Goal: Use online tool/utility: Use online tool/utility

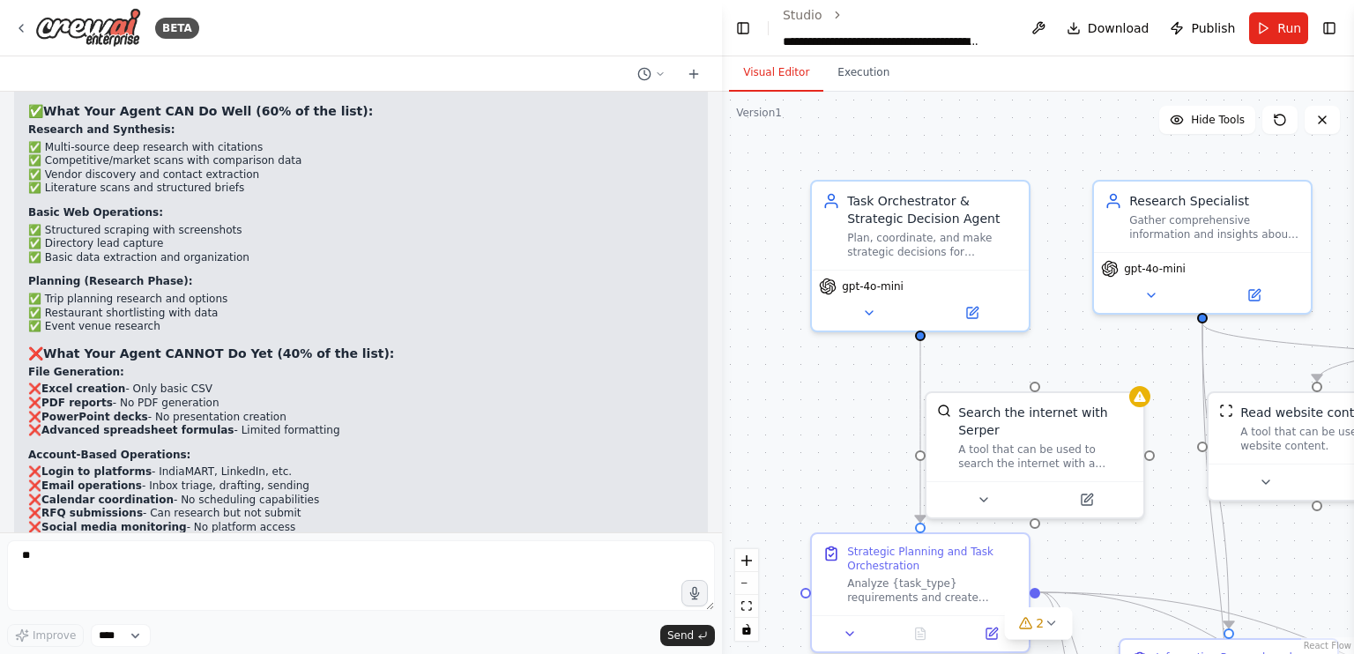
type textarea "***"
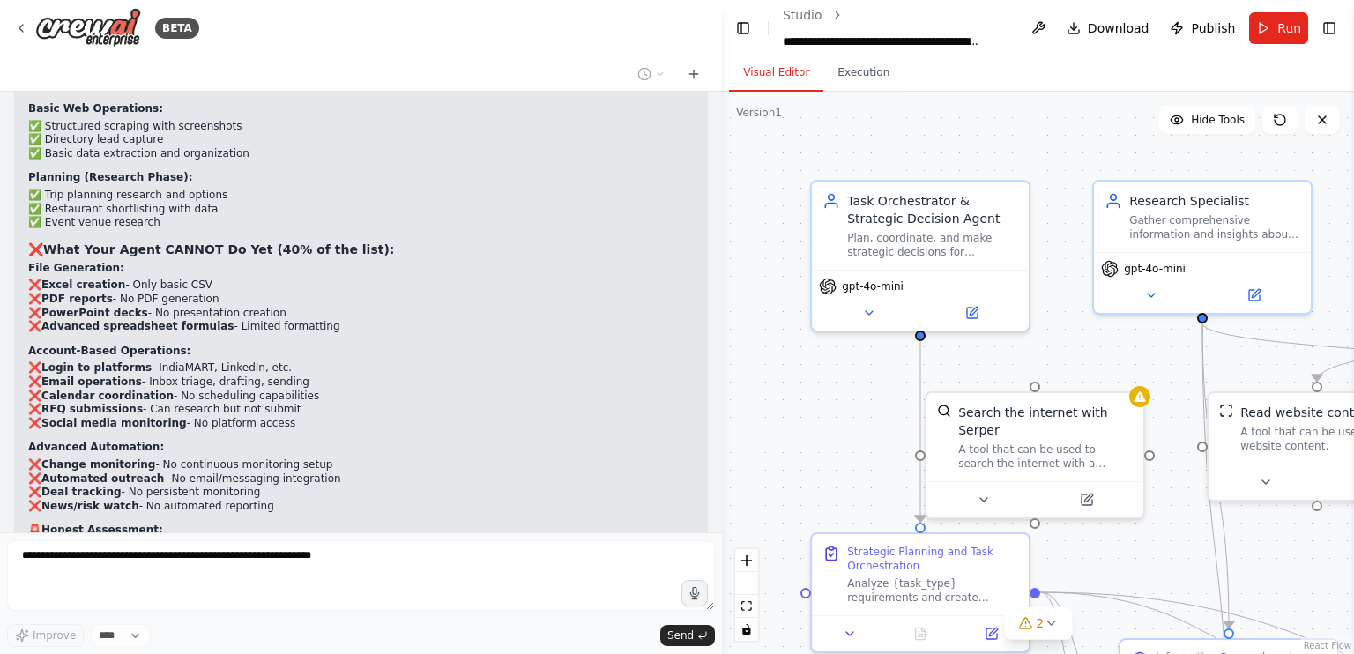
scroll to position [55056, 0]
drag, startPoint x: 786, startPoint y: 397, endPoint x: 791, endPoint y: 417, distance: 20.1
click at [791, 417] on div ".deletable-edge-delete-btn { width: 20px; height: 20px; border: 0px solid #ffff…" at bounding box center [1038, 373] width 632 height 562
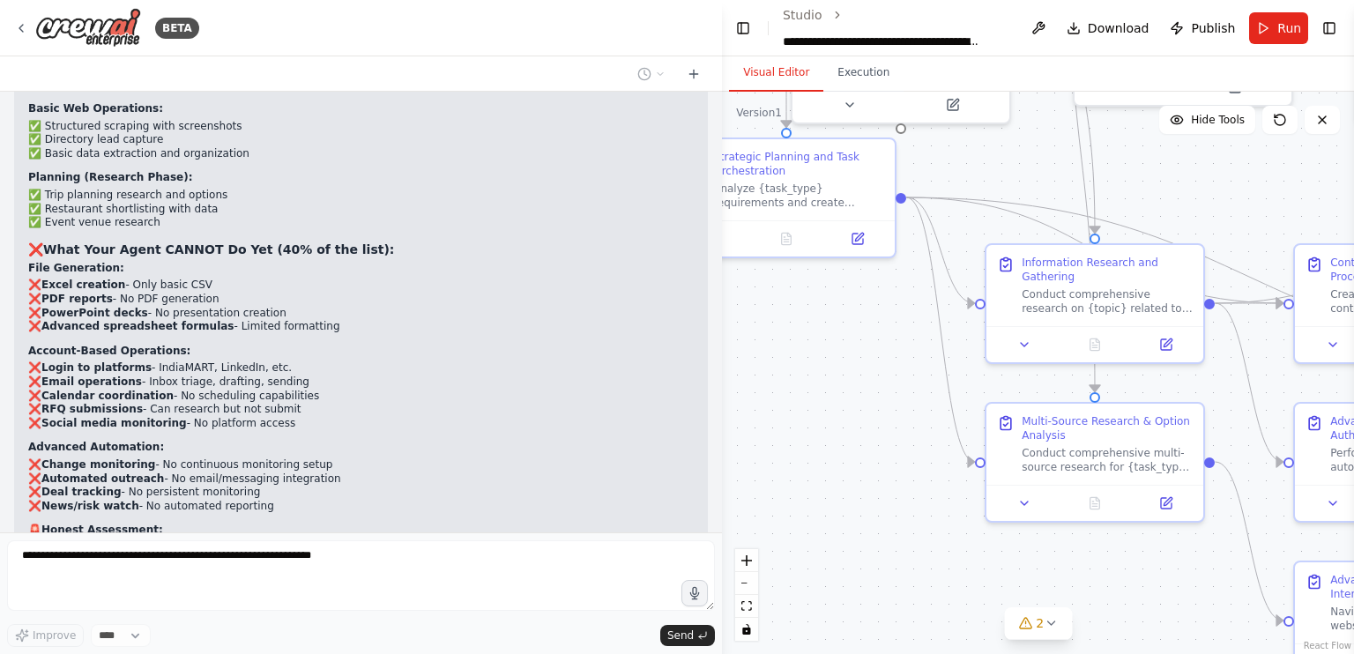
drag, startPoint x: 791, startPoint y: 417, endPoint x: 657, endPoint y: 21, distance: 418.1
click at [657, 21] on div "BETA i wnat to make an ai agent similar to chatgpt that could autnomously execu…" at bounding box center [677, 327] width 1354 height 654
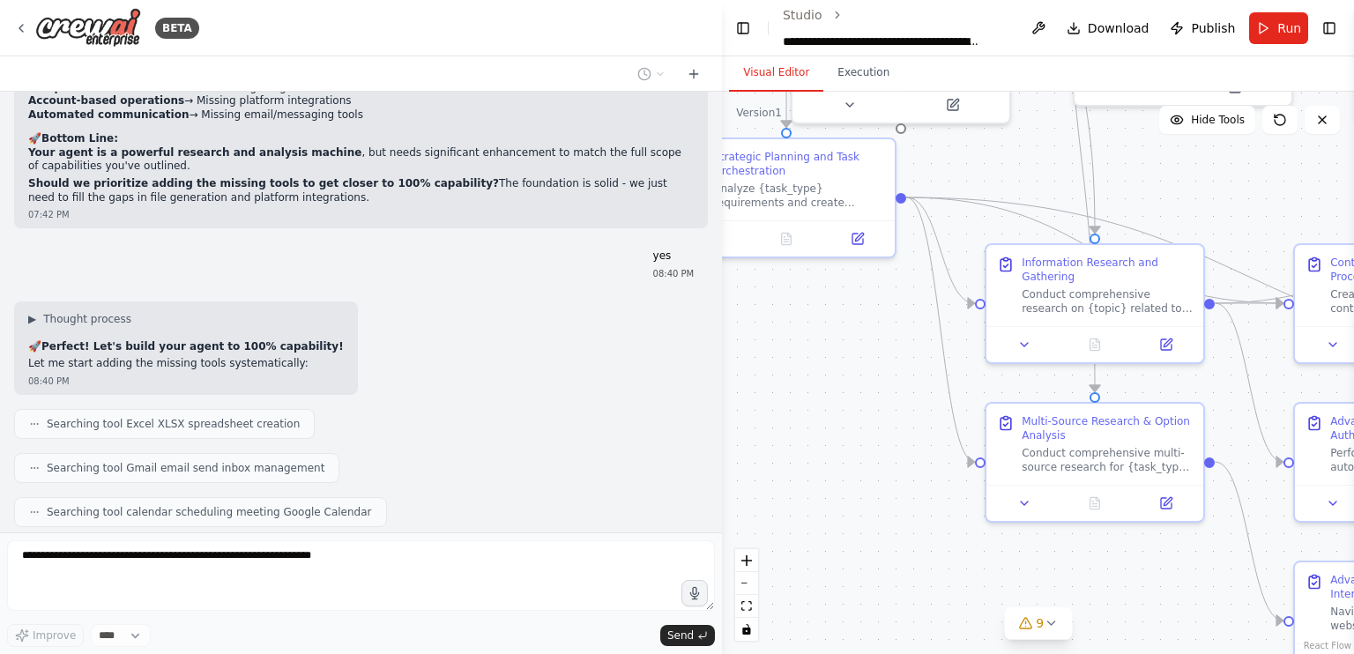
scroll to position [56067, 0]
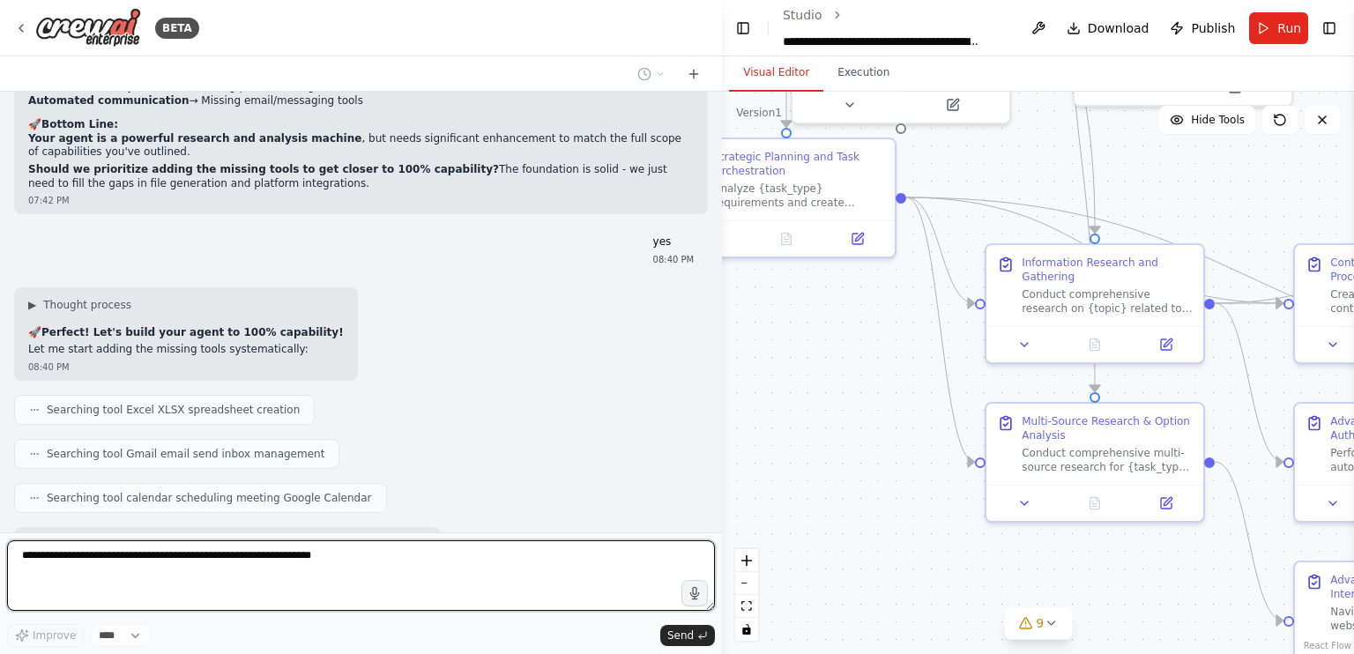
click at [309, 562] on textarea at bounding box center [361, 575] width 708 height 71
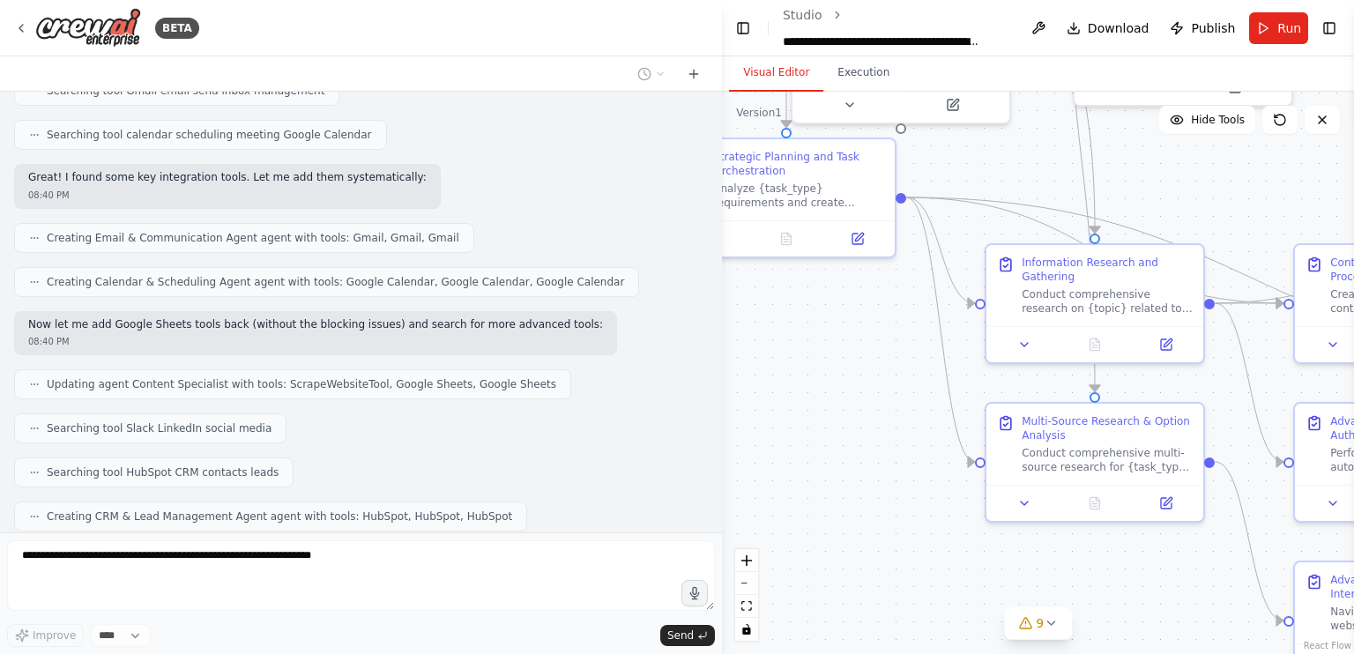
scroll to position [56444, 0]
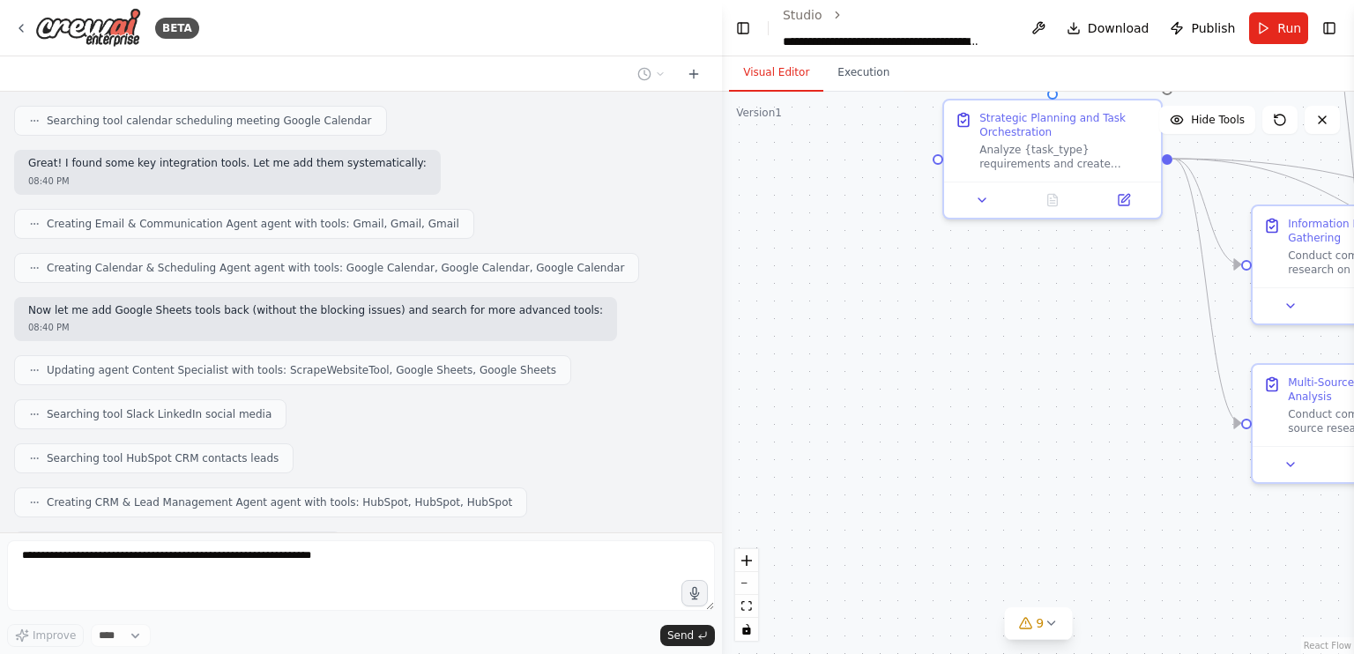
drag, startPoint x: 818, startPoint y: 472, endPoint x: 1081, endPoint y: 433, distance: 265.5
click at [1081, 433] on div ".deletable-edge-delete-btn { width: 20px; height: 20px; border: 0px solid #ffff…" at bounding box center [1038, 373] width 632 height 562
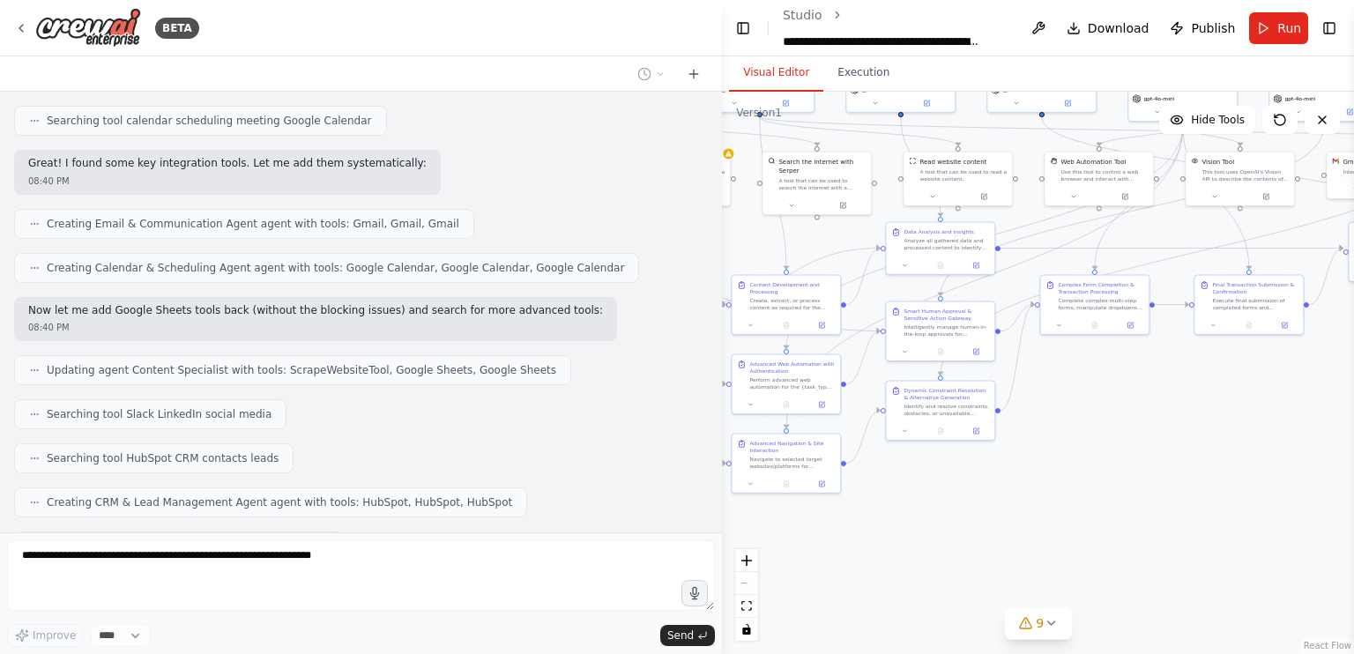
drag, startPoint x: 991, startPoint y: 390, endPoint x: 459, endPoint y: 366, distance: 532.0
click at [459, 366] on div "BETA i wnat to make an ai agent similar to chatgpt that could autnomously execu…" at bounding box center [677, 327] width 1354 height 654
click at [1139, 320] on icon at bounding box center [1140, 321] width 5 height 5
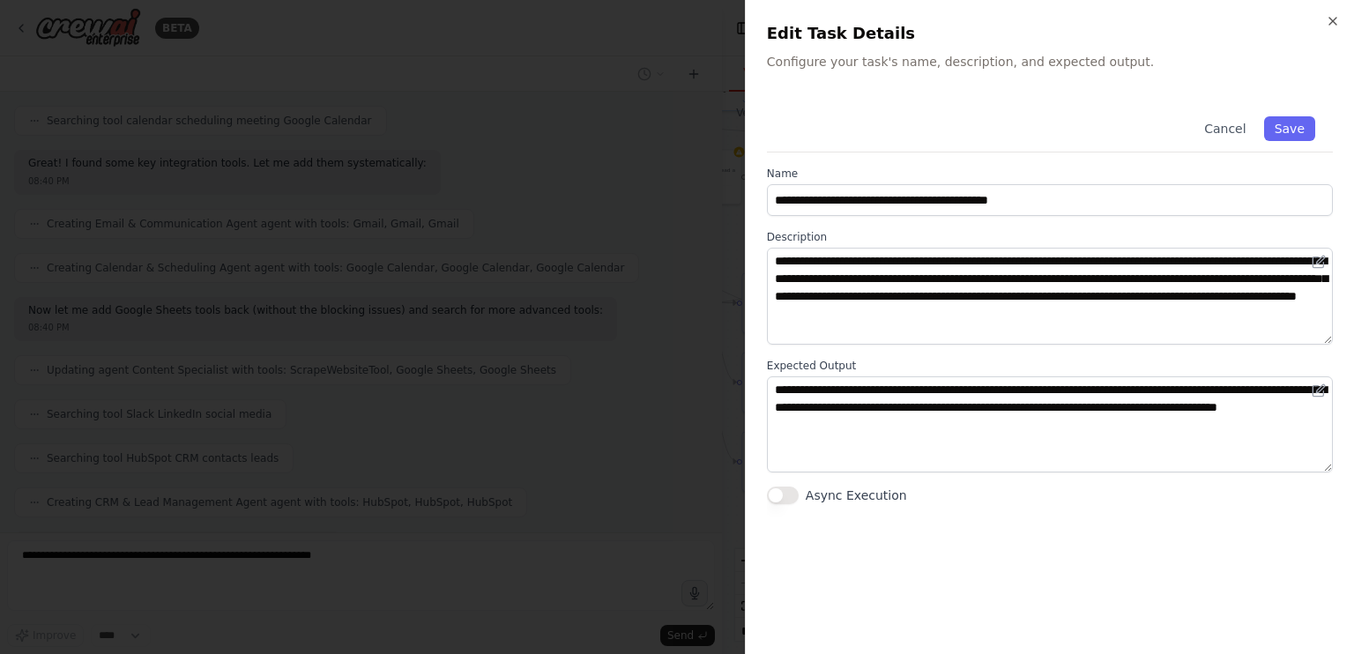
click at [701, 431] on div at bounding box center [677, 327] width 1354 height 654
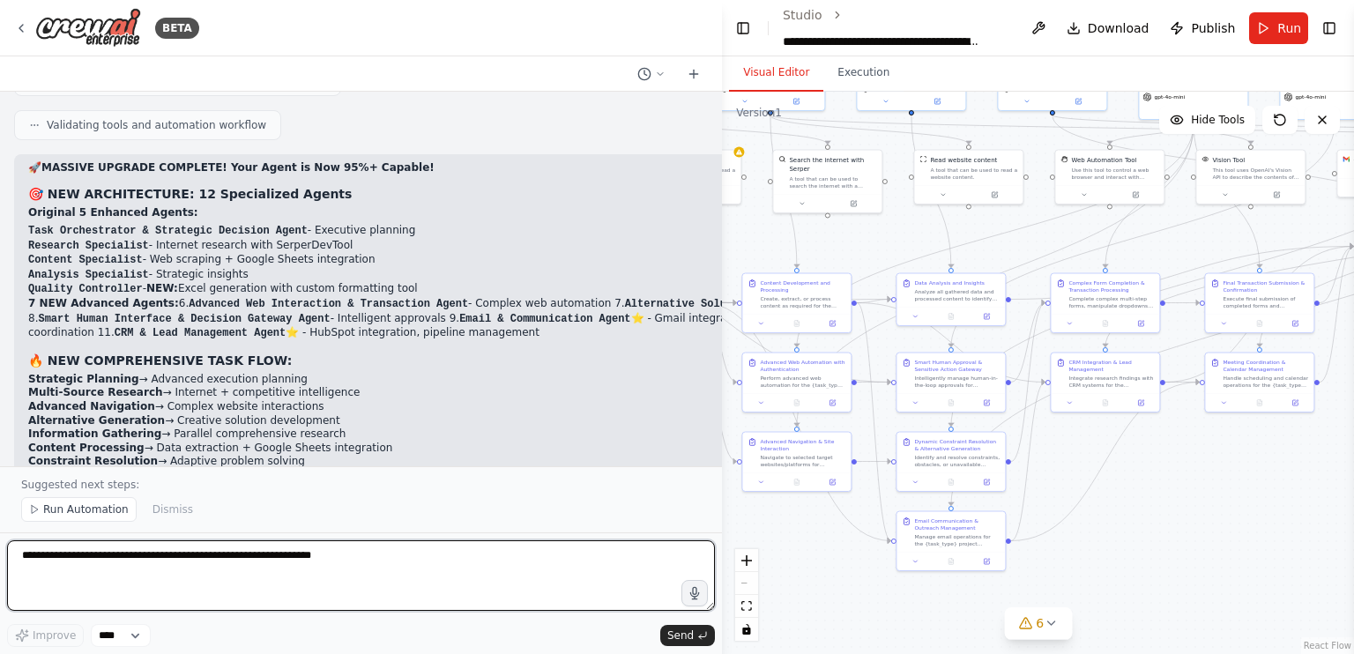
scroll to position [58284, 0]
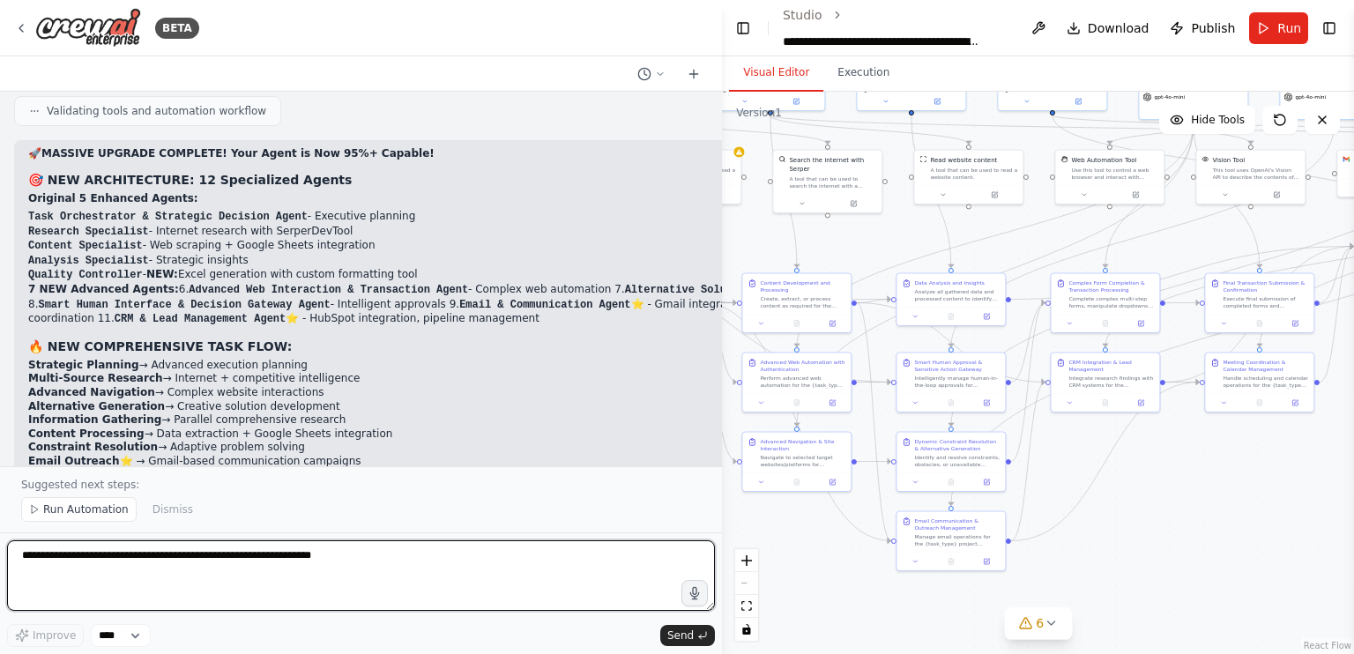
click at [275, 559] on textarea at bounding box center [361, 575] width 708 height 71
type textarea "*"
type textarea "**********"
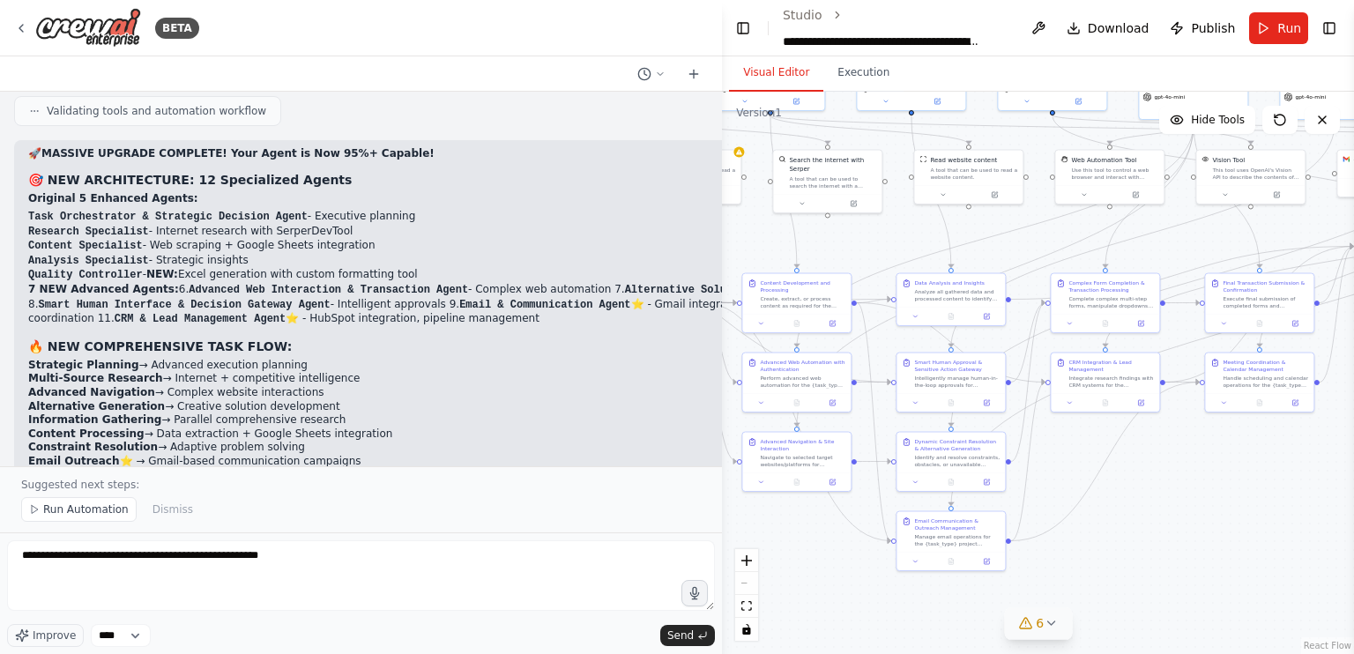
click at [1041, 635] on button "6" at bounding box center [1038, 623] width 68 height 33
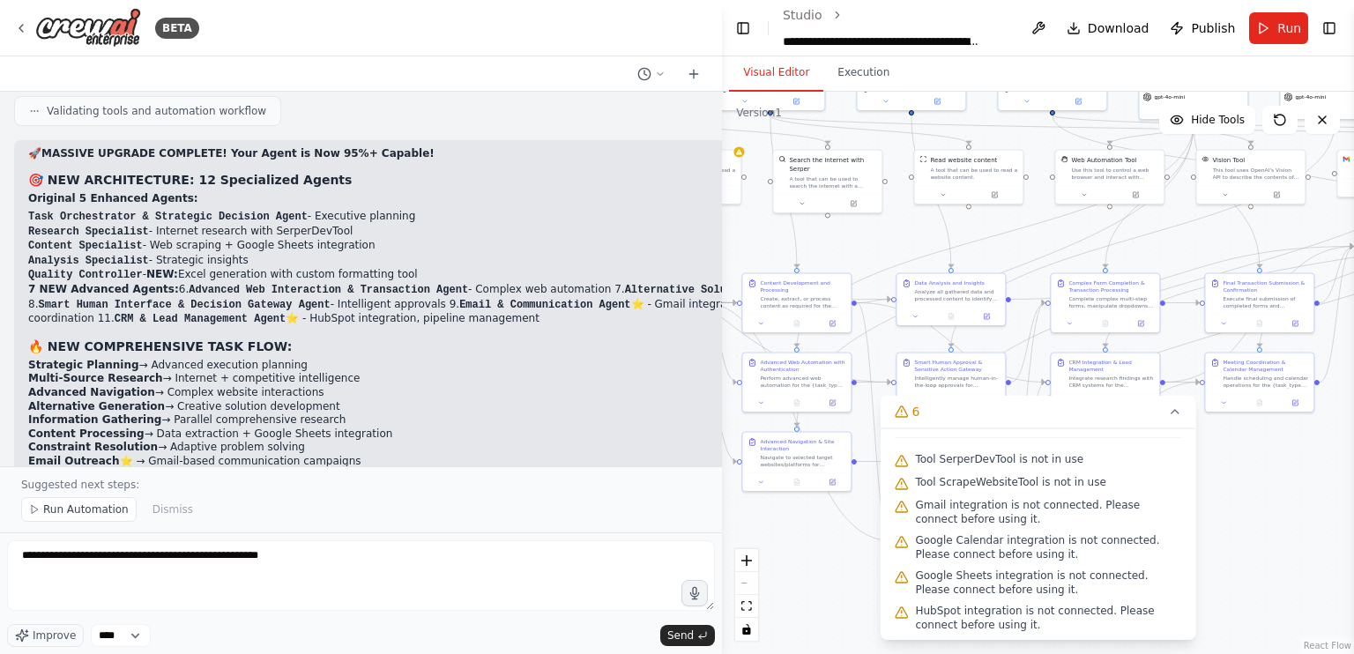
scroll to position [31, 0]
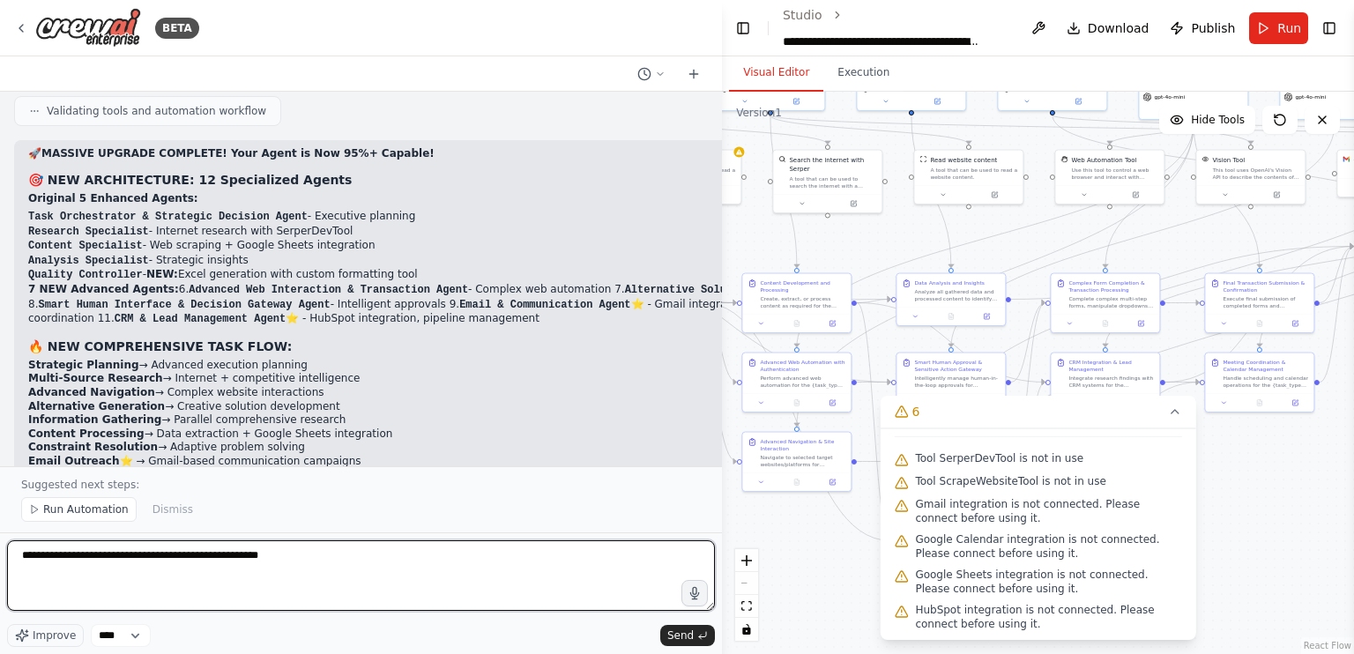
drag, startPoint x: 395, startPoint y: 563, endPoint x: 0, endPoint y: 589, distance: 395.7
click at [0, 589] on div "BETA i wnat to make an ai agent similar to chatgpt that could autnomously execu…" at bounding box center [361, 327] width 722 height 654
type textarea "**********"
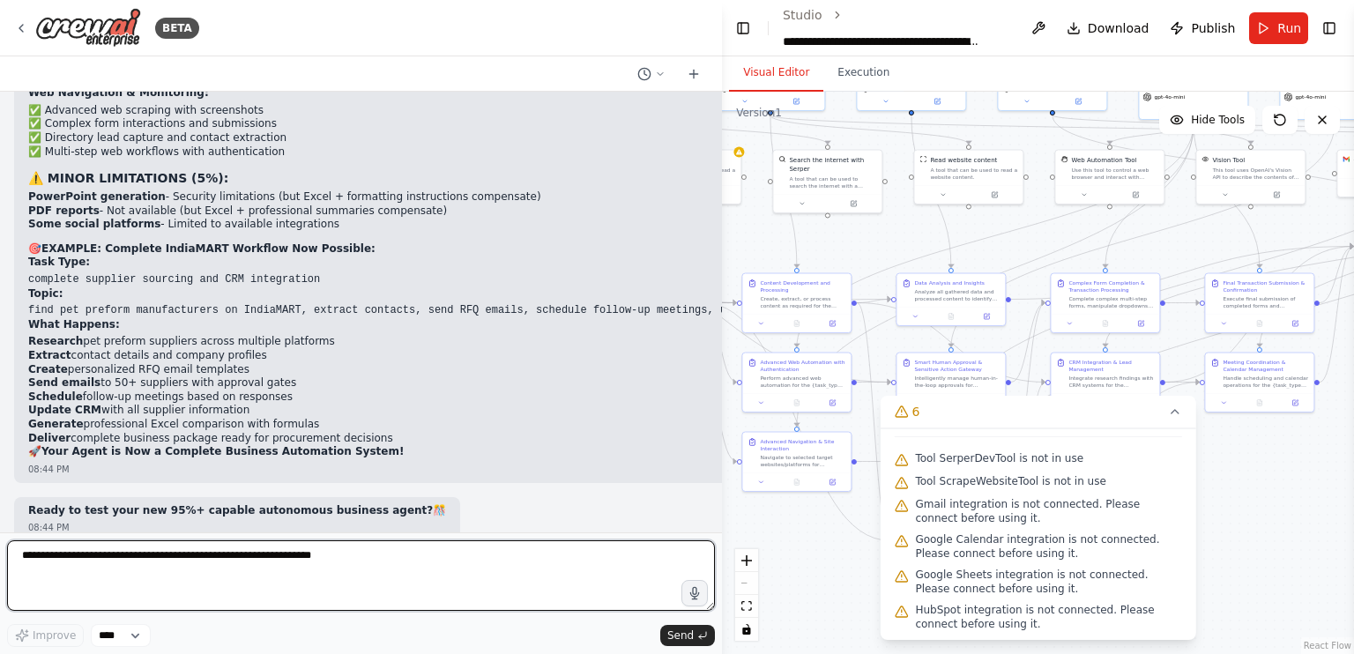
scroll to position [59058, 0]
click at [420, 568] on textarea "**********" at bounding box center [361, 575] width 708 height 71
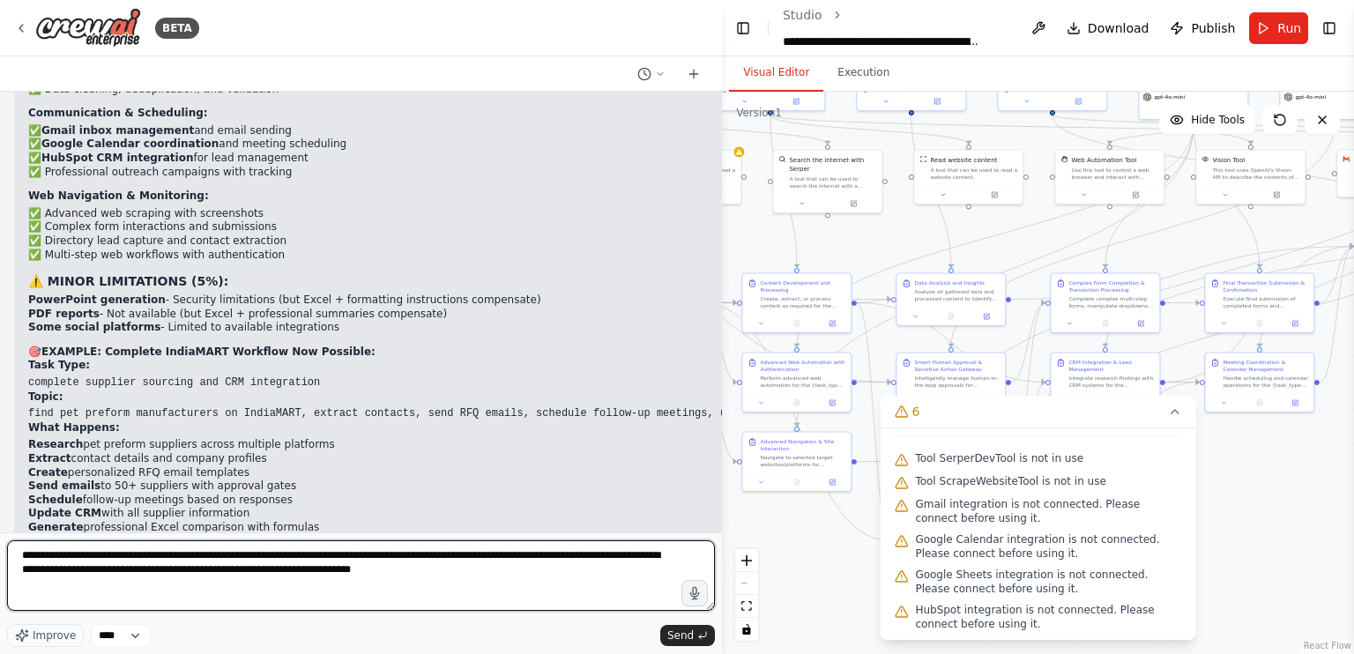
type textarea "**********"
